Goal: Task Accomplishment & Management: Use online tool/utility

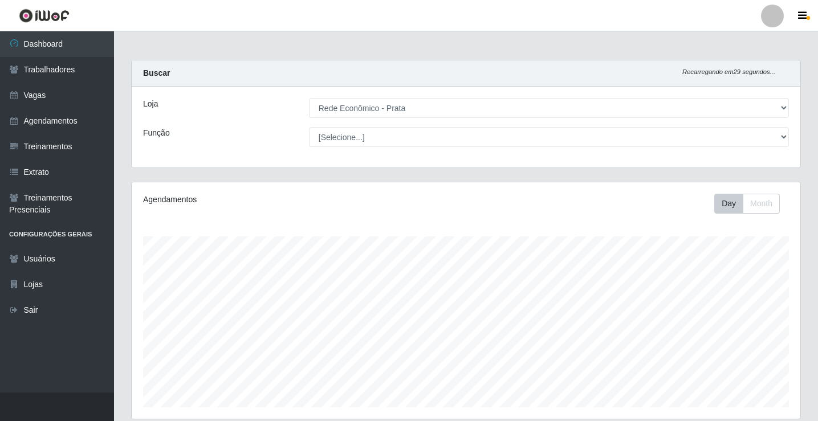
select select "192"
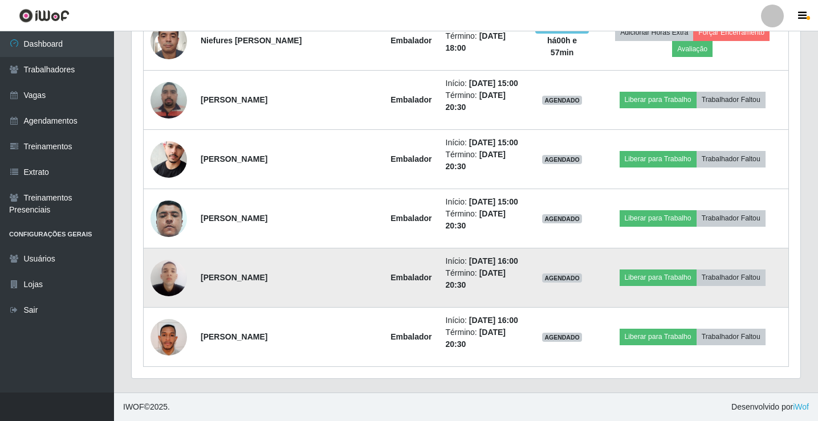
scroll to position [760, 0]
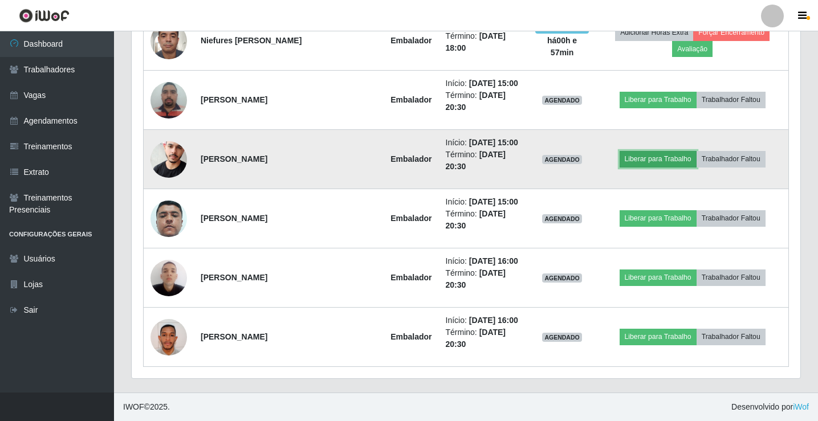
click at [643, 167] on button "Liberar para Trabalho" at bounding box center [658, 159] width 77 height 16
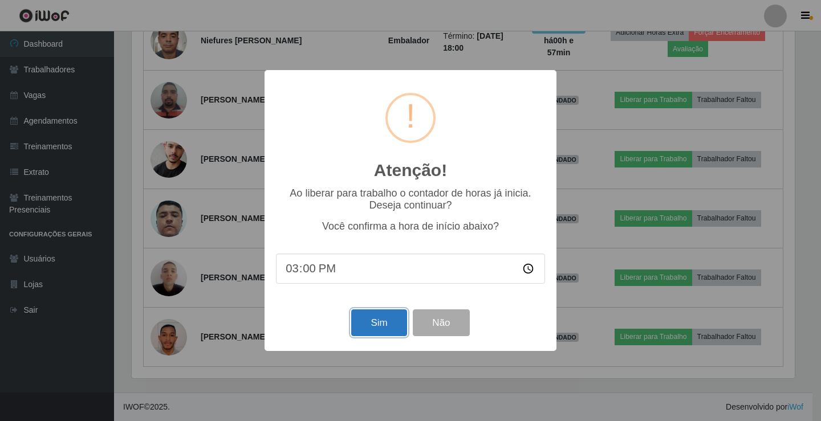
click at [371, 330] on button "Sim" at bounding box center [378, 323] width 55 height 27
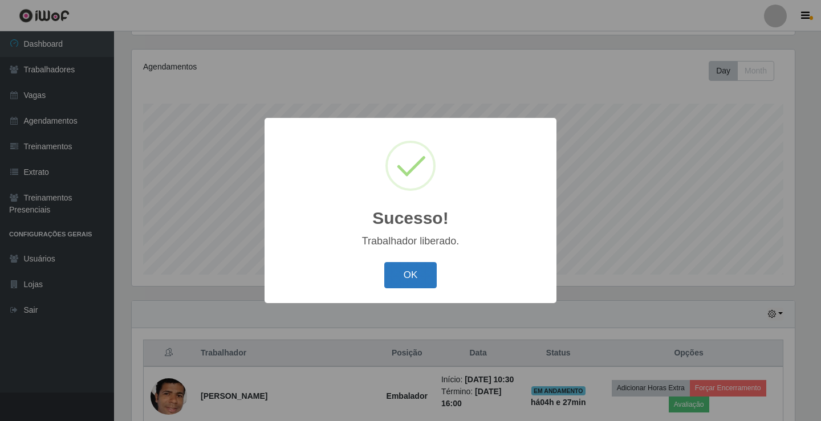
click at [404, 284] on button "OK" at bounding box center [410, 275] width 53 height 27
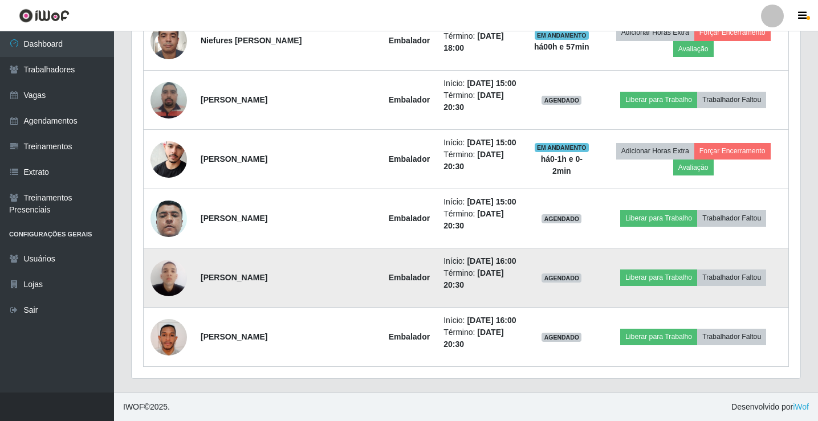
scroll to position [817, 0]
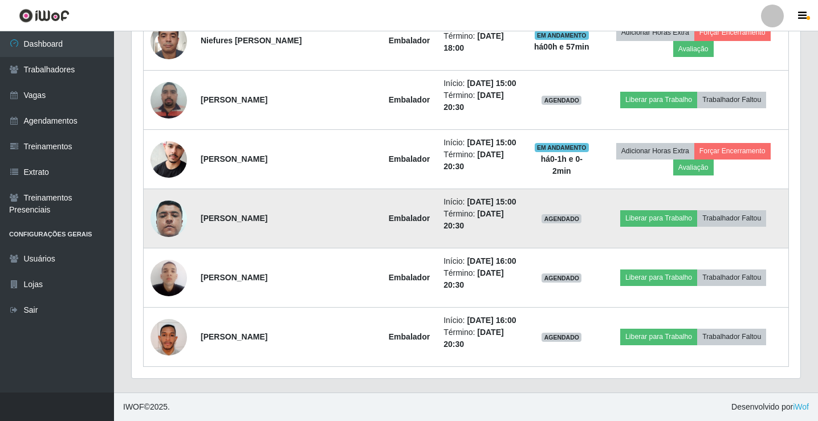
click at [656, 230] on td "Liberar para Trabalho Trabalhador Faltou" at bounding box center [693, 218] width 190 height 59
click at [659, 219] on button "Liberar para Trabalho" at bounding box center [658, 218] width 77 height 16
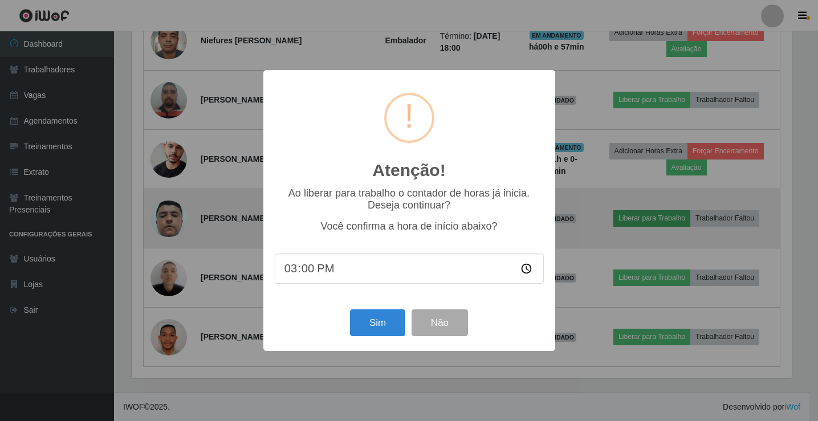
scroll to position [237, 663]
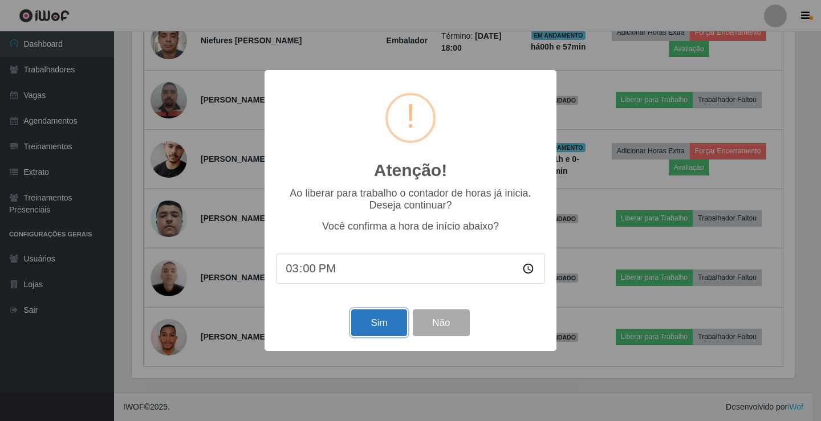
click at [367, 331] on button "Sim" at bounding box center [378, 323] width 55 height 27
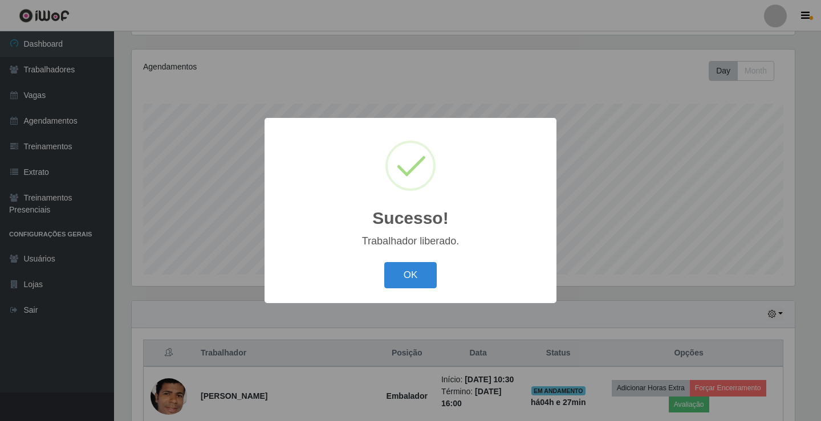
click at [384, 262] on button "OK" at bounding box center [410, 275] width 53 height 27
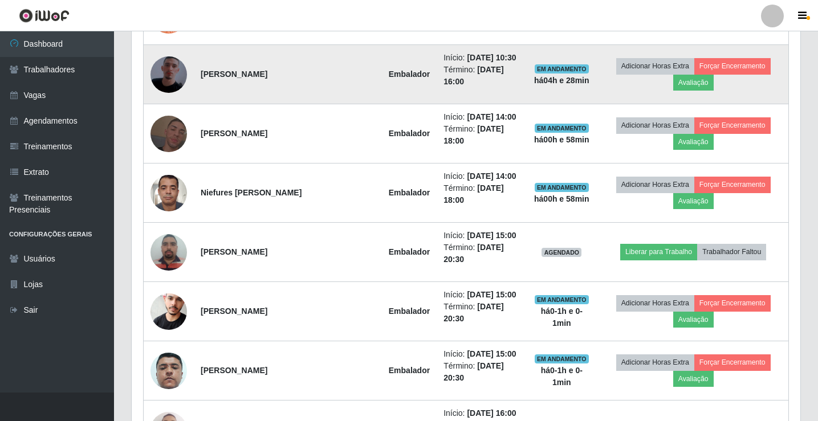
scroll to position [589, 0]
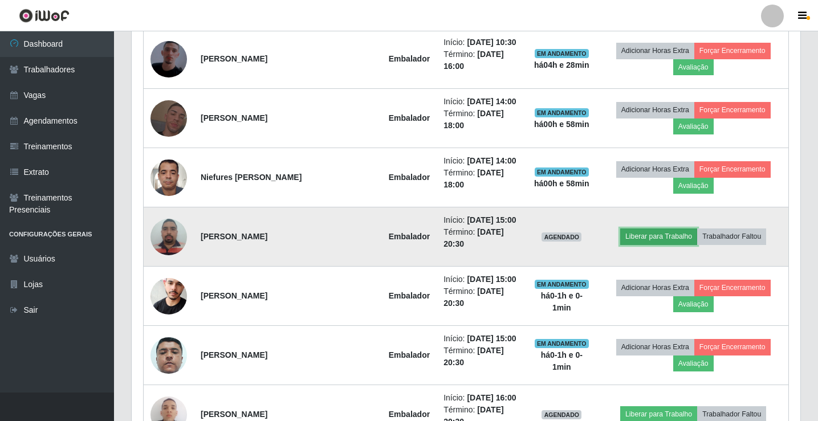
click at [676, 245] on button "Liberar para Trabalho" at bounding box center [658, 237] width 77 height 16
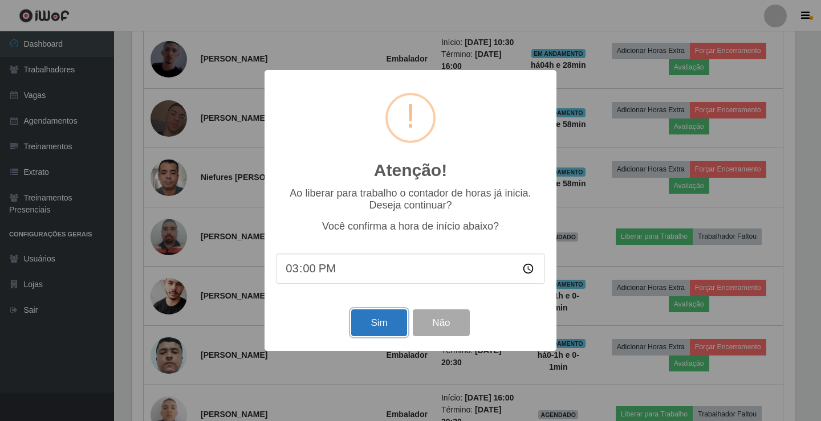
click at [371, 324] on button "Sim" at bounding box center [378, 323] width 55 height 27
